Goal: Information Seeking & Learning: Learn about a topic

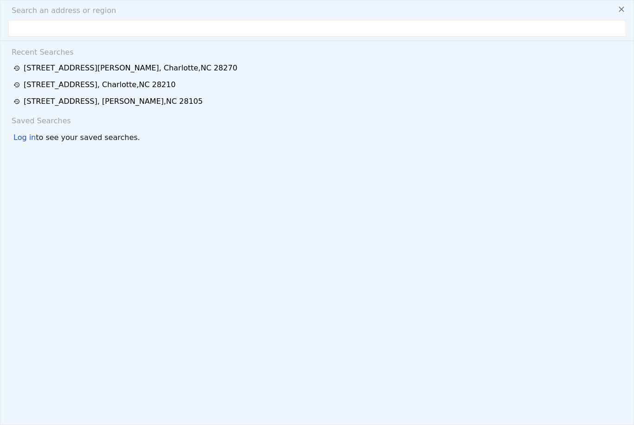
scroll to position [0, 702]
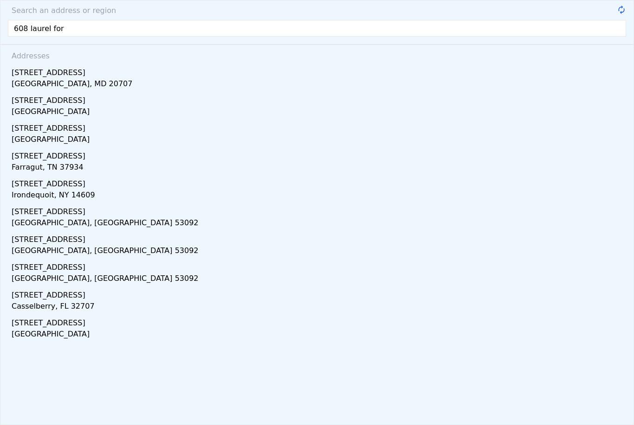
type input "608 laurel fork"
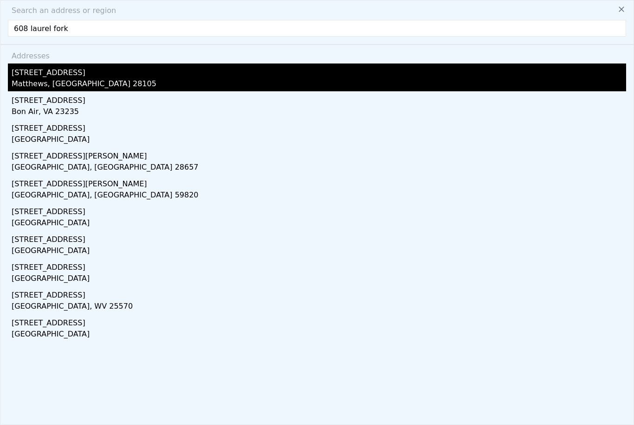
click at [26, 77] on div "[STREET_ADDRESS]" at bounding box center [319, 71] width 614 height 15
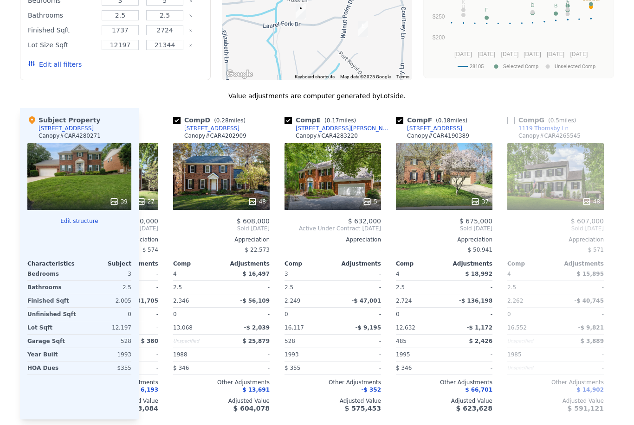
scroll to position [0, 321]
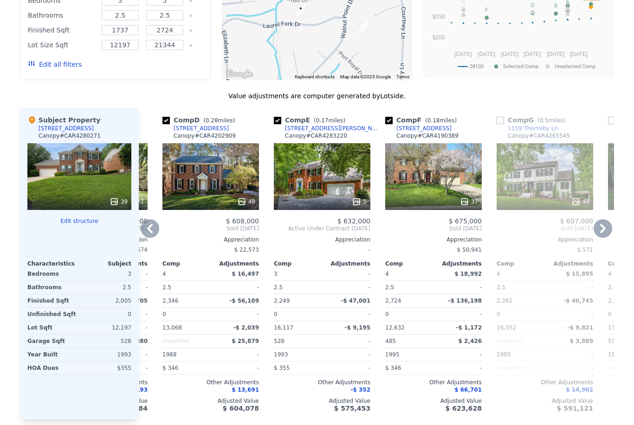
click at [432, 128] on div "[STREET_ADDRESS]" at bounding box center [423, 128] width 55 height 7
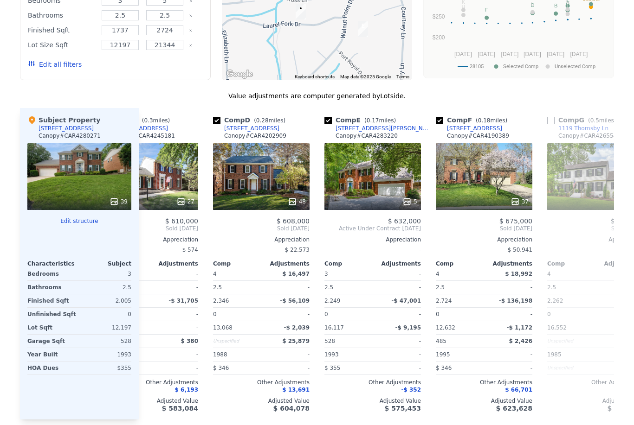
scroll to position [0, 266]
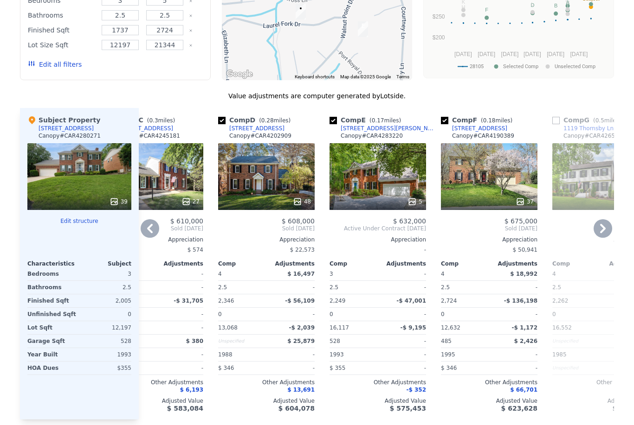
click at [420, 225] on span "Active Under Contract [DATE]" at bounding box center [377, 228] width 96 height 7
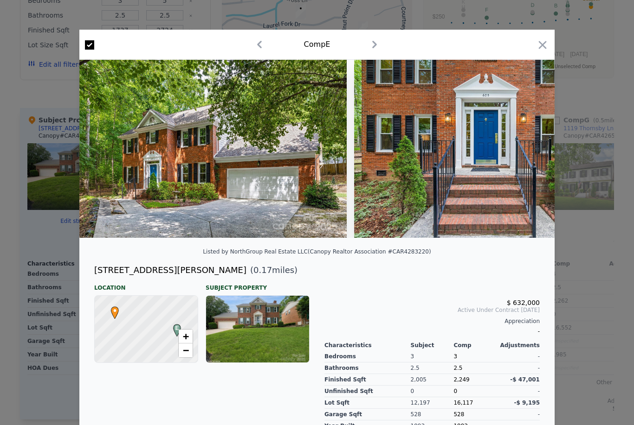
click at [23, 223] on div at bounding box center [317, 212] width 634 height 425
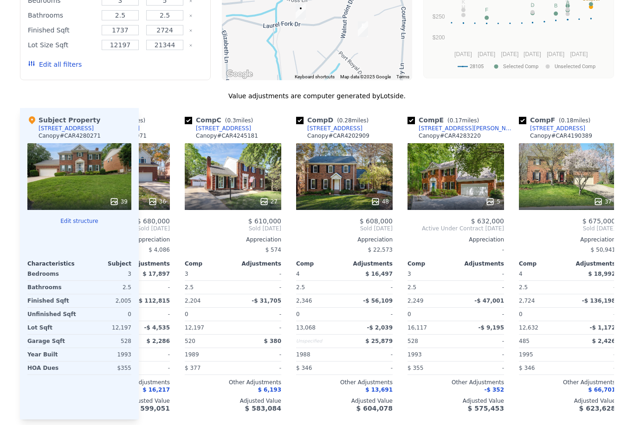
scroll to position [0, 185]
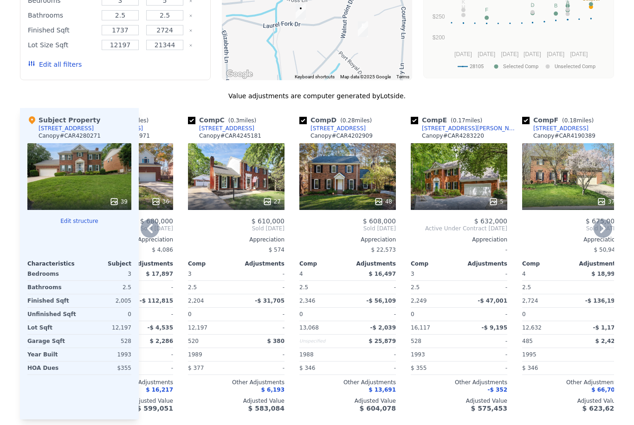
click at [495, 204] on icon at bounding box center [493, 201] width 6 height 6
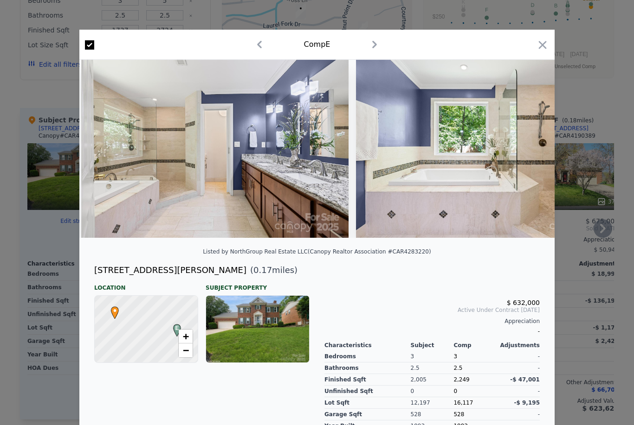
scroll to position [0, 6292]
click at [538, 45] on icon "button" at bounding box center [542, 44] width 13 height 13
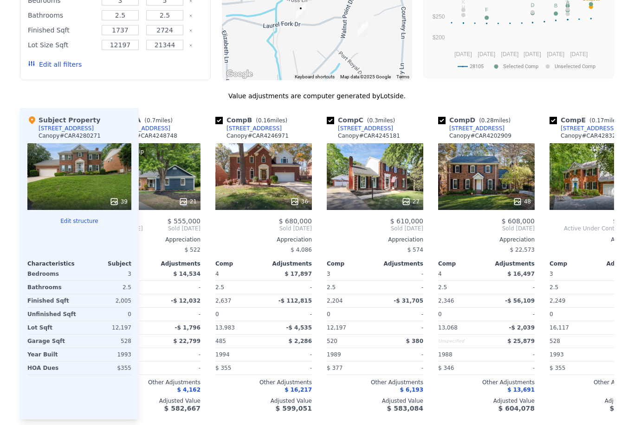
scroll to position [0, 45]
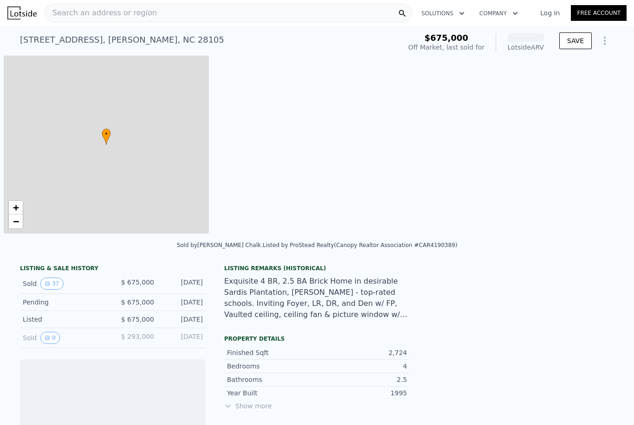
scroll to position [0, 4]
